Goal: Information Seeking & Learning: Learn about a topic

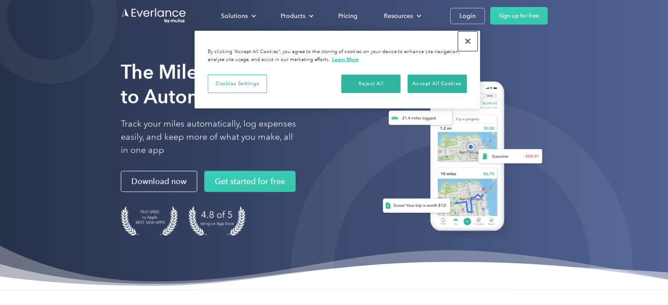
click at [469, 36] on button "Close" at bounding box center [467, 41] width 19 height 19
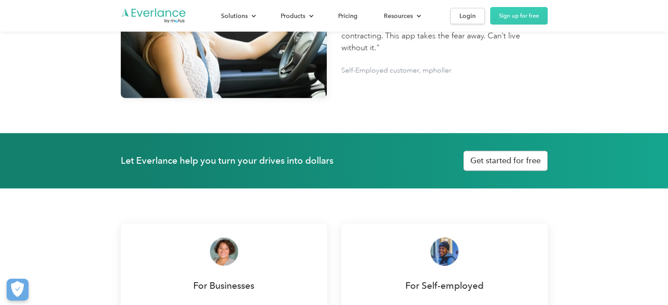
scroll to position [1055, 0]
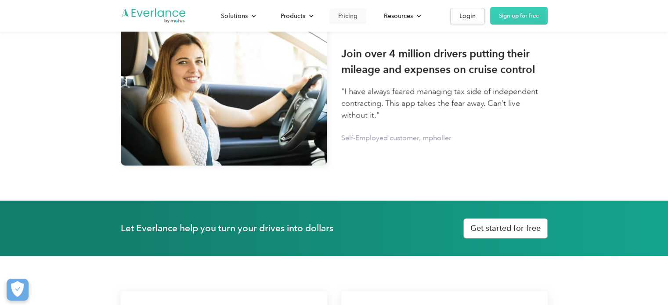
click at [349, 17] on div "Pricing" at bounding box center [347, 16] width 19 height 11
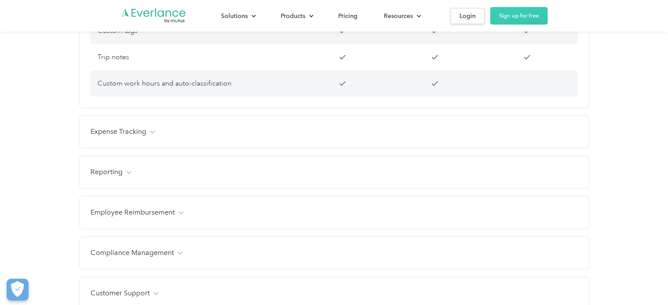
scroll to position [967, 0]
